Goal: Transaction & Acquisition: Purchase product/service

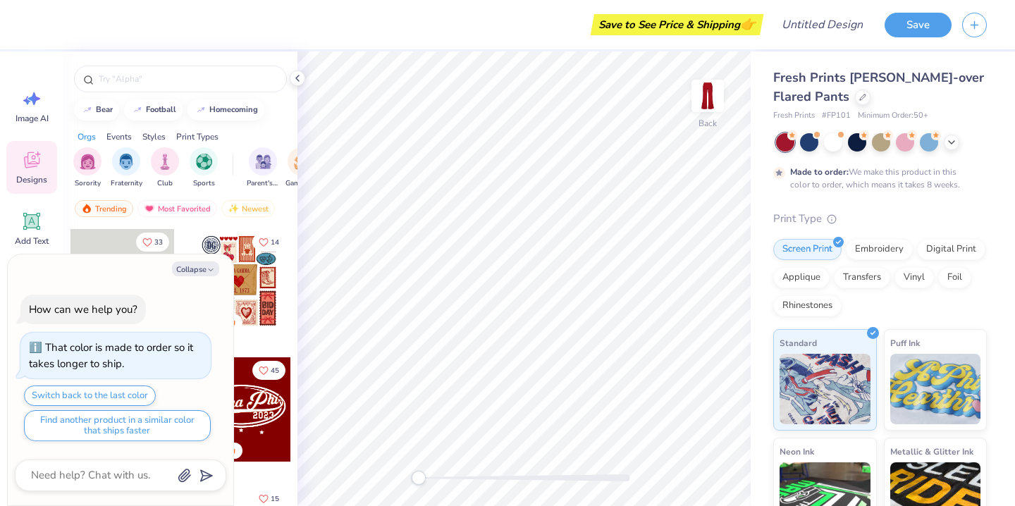
click at [256, 417] on div at bounding box center [239, 409] width 104 height 104
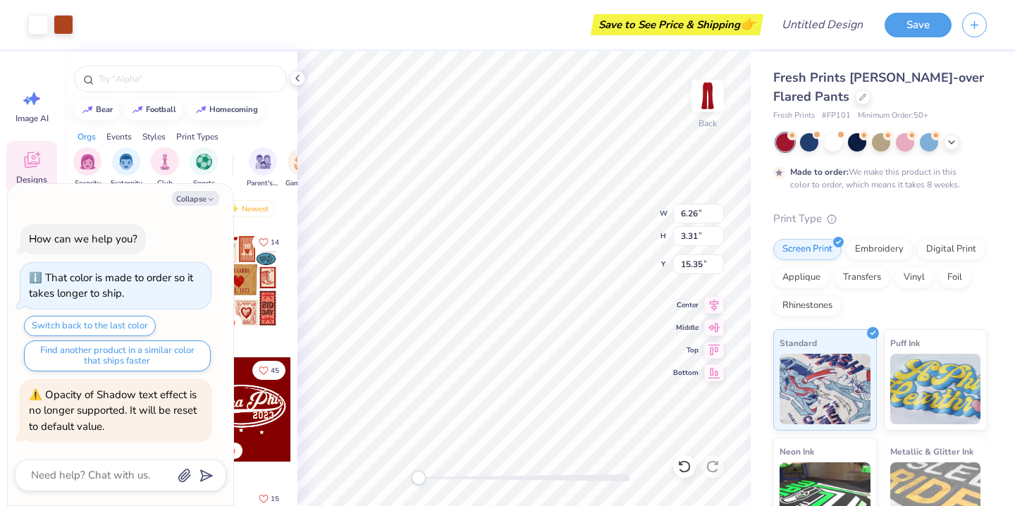
type textarea "x"
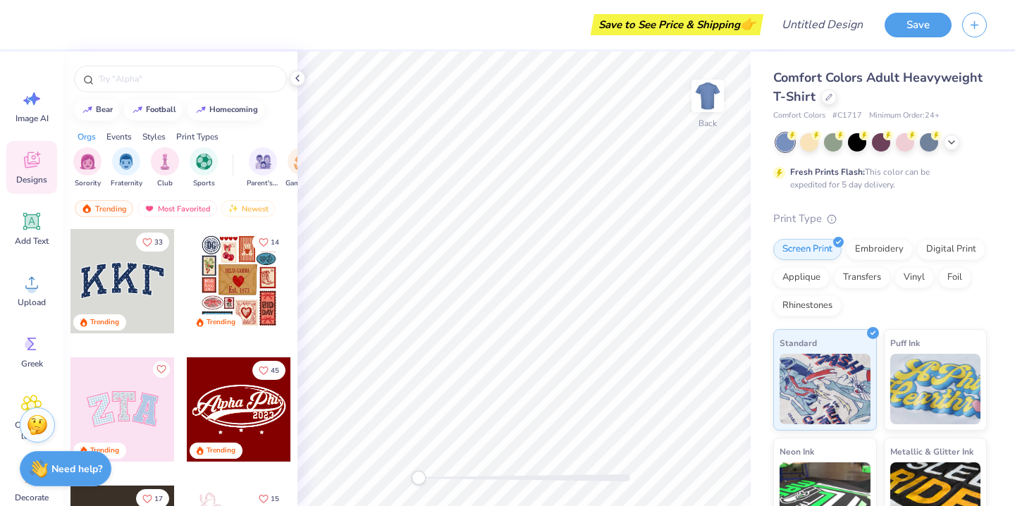
click at [688, 23] on div "Save to See Price & Shipping 👉" at bounding box center [677, 24] width 166 height 21
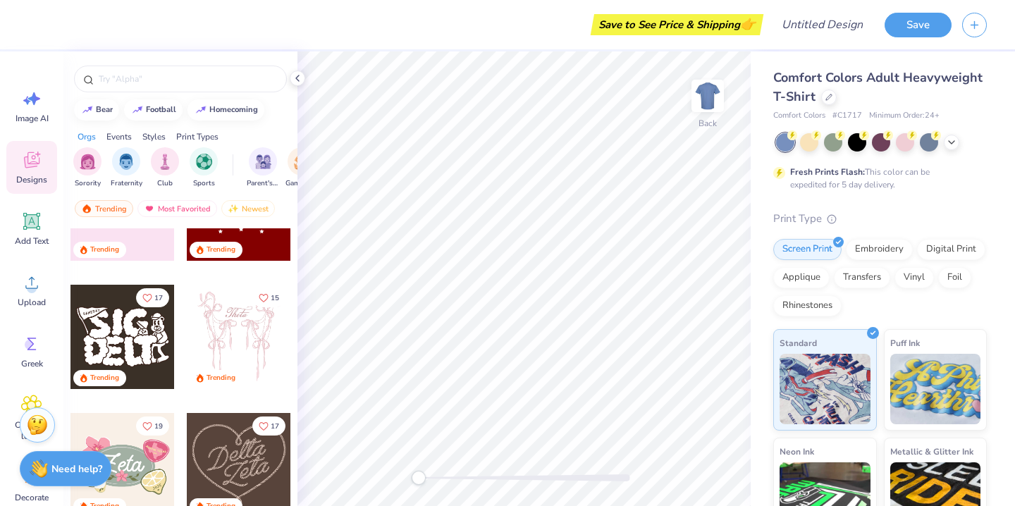
scroll to position [205, 0]
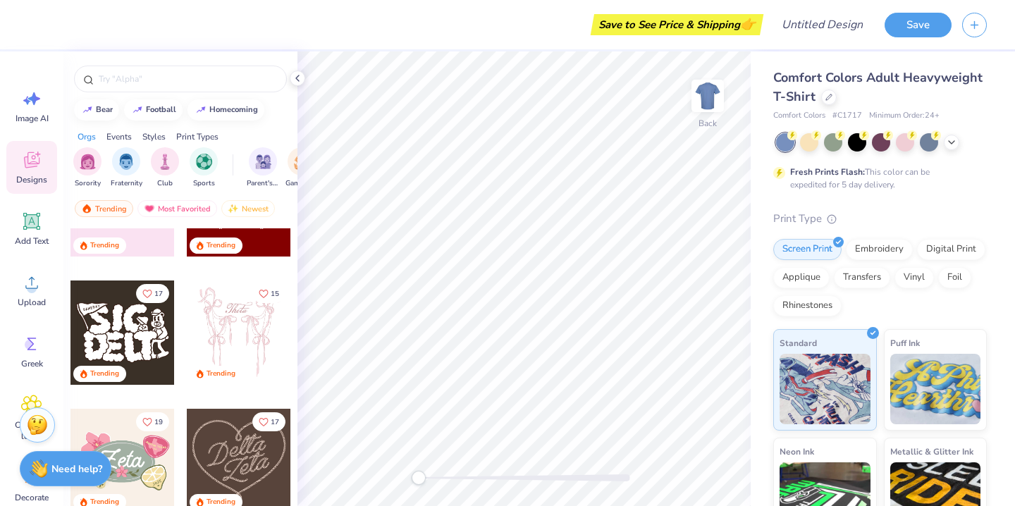
click at [240, 355] on div at bounding box center [239, 333] width 104 height 104
click at [704, 107] on img at bounding box center [708, 96] width 56 height 56
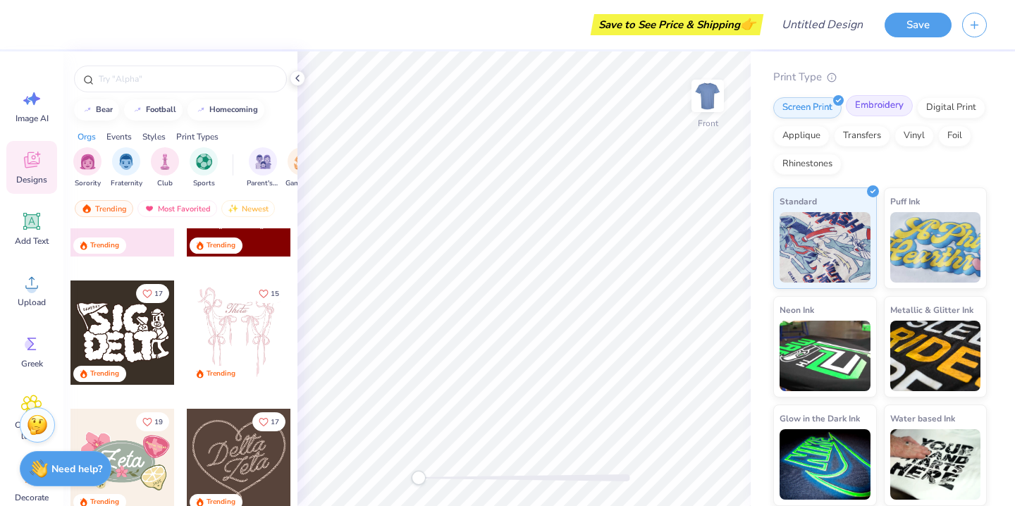
click at [872, 103] on div "Embroidery" at bounding box center [879, 105] width 67 height 21
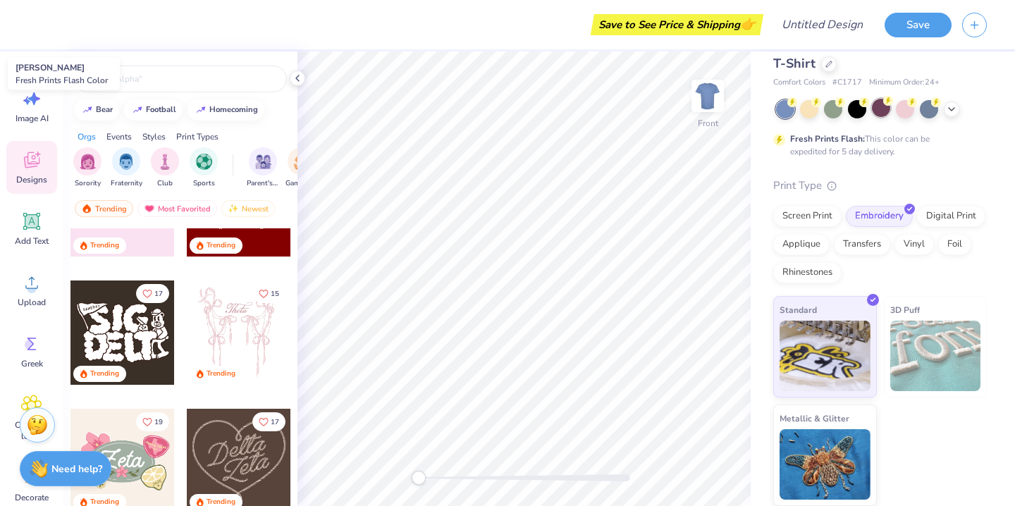
scroll to position [33, 0]
click at [907, 321] on img at bounding box center [935, 356] width 91 height 70
